Goal: Task Accomplishment & Management: Use online tool/utility

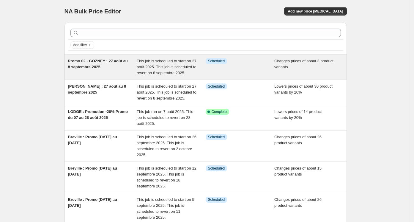
click at [103, 62] on span "Promo 02 - GOZNEY : 27 août au 8 septembre 2025" at bounding box center [98, 64] width 60 height 10
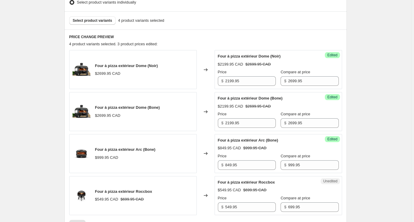
scroll to position [135, 0]
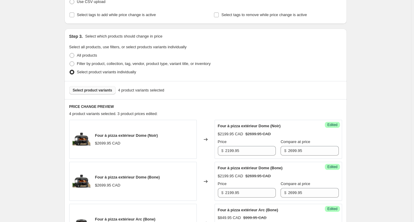
click at [81, 90] on span "Select product variants" at bounding box center [93, 90] width 40 height 5
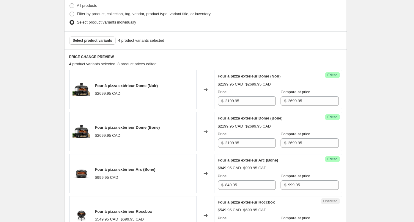
scroll to position [67, 0]
